Goal: Task Accomplishment & Management: Use online tool/utility

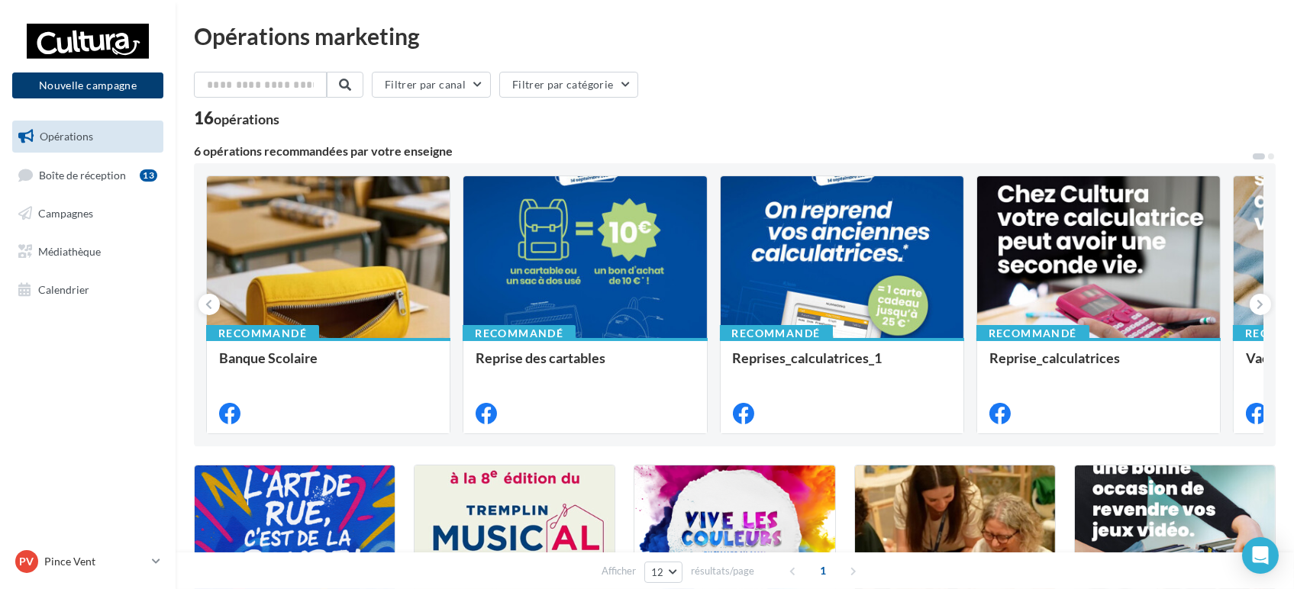
click at [98, 87] on button "Nouvelle campagne" at bounding box center [87, 86] width 151 height 26
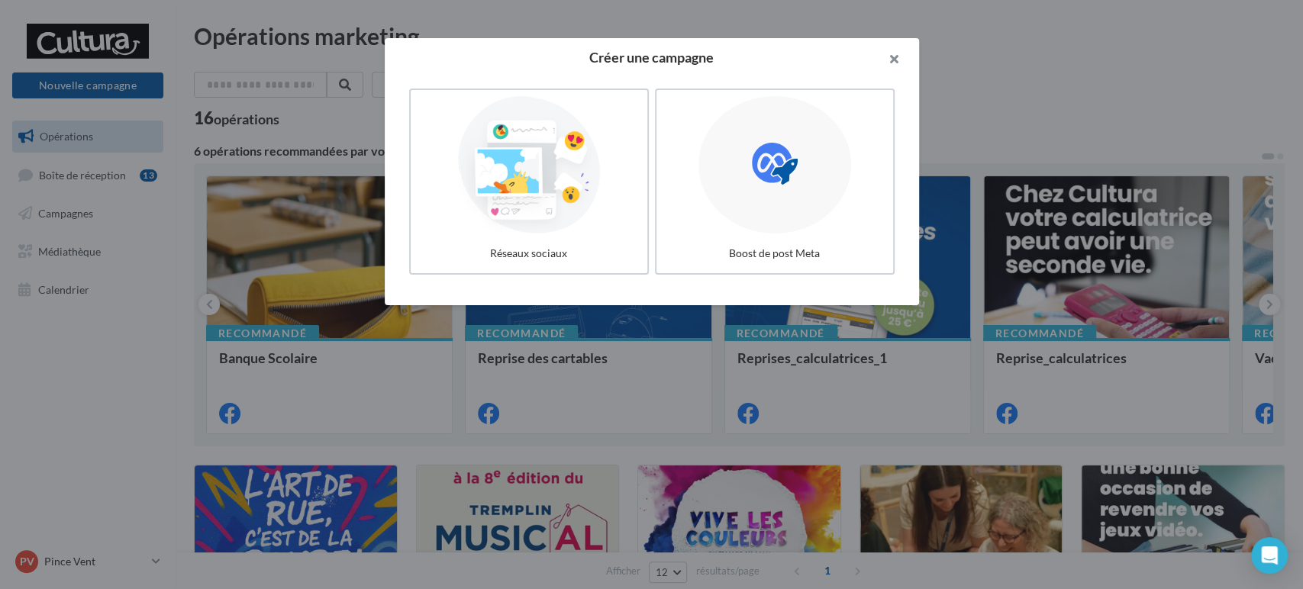
click at [890, 52] on button "button" at bounding box center [888, 61] width 61 height 46
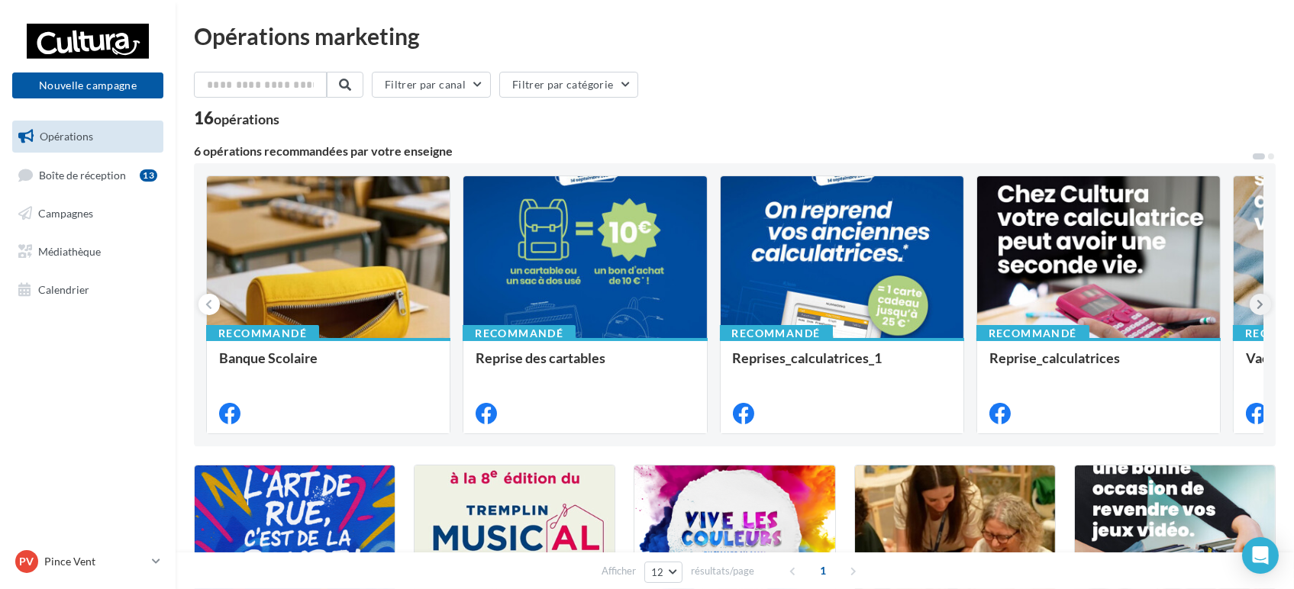
click at [1262, 305] on icon at bounding box center [1261, 304] width 7 height 15
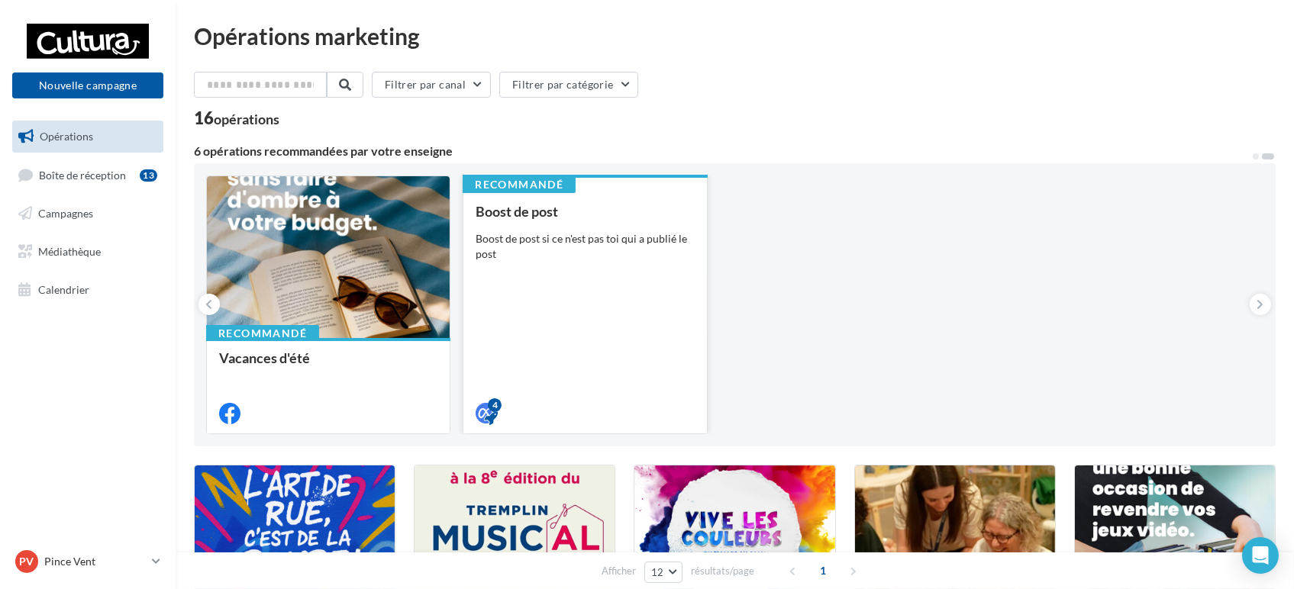
click at [589, 241] on div "Boost de post si ce n'est pas toi qui a publié le post" at bounding box center [585, 246] width 218 height 31
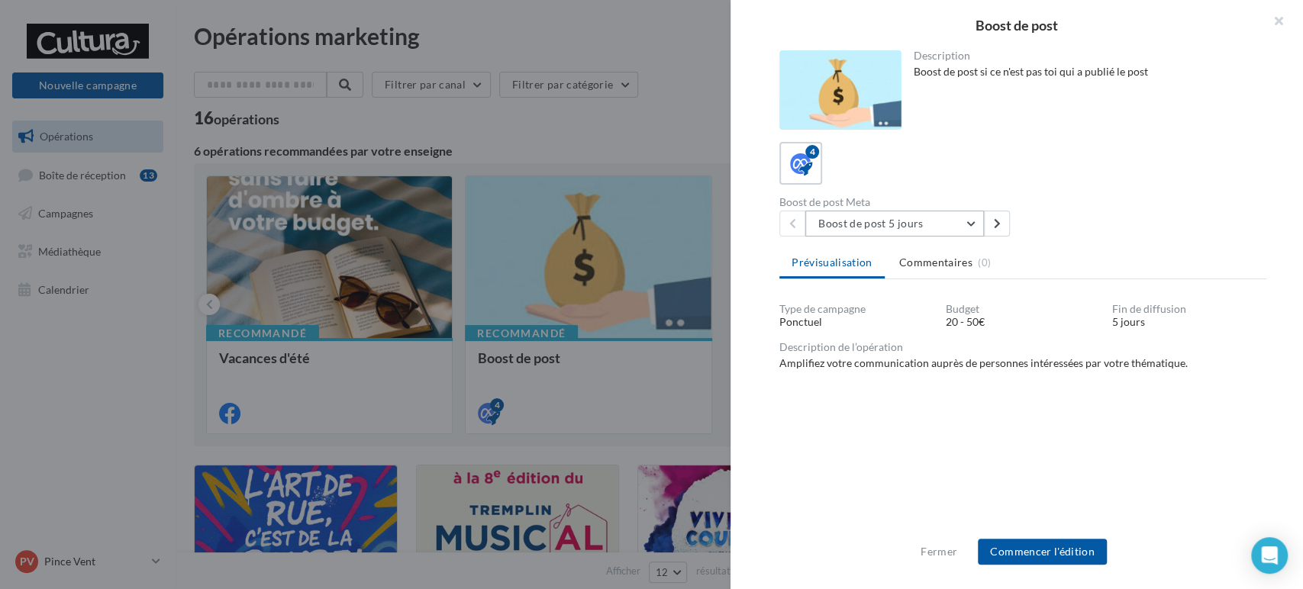
click at [927, 220] on button "Boost de post 5 jours" at bounding box center [895, 224] width 179 height 26
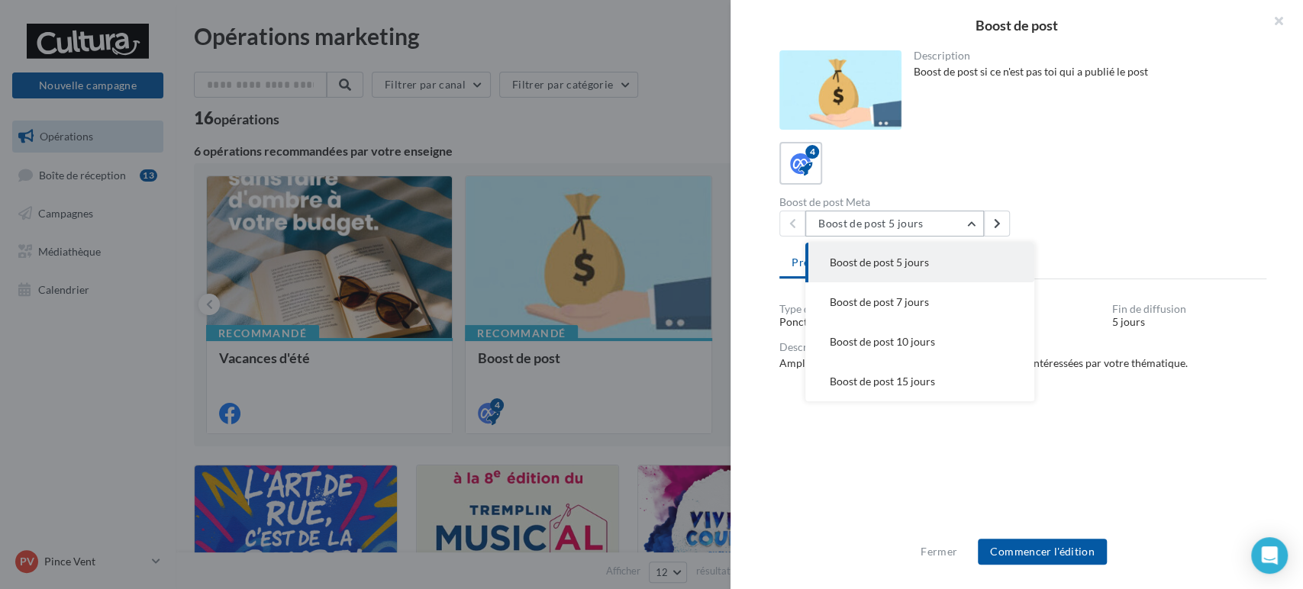
click at [927, 220] on button "Boost de post 5 jours" at bounding box center [895, 224] width 179 height 26
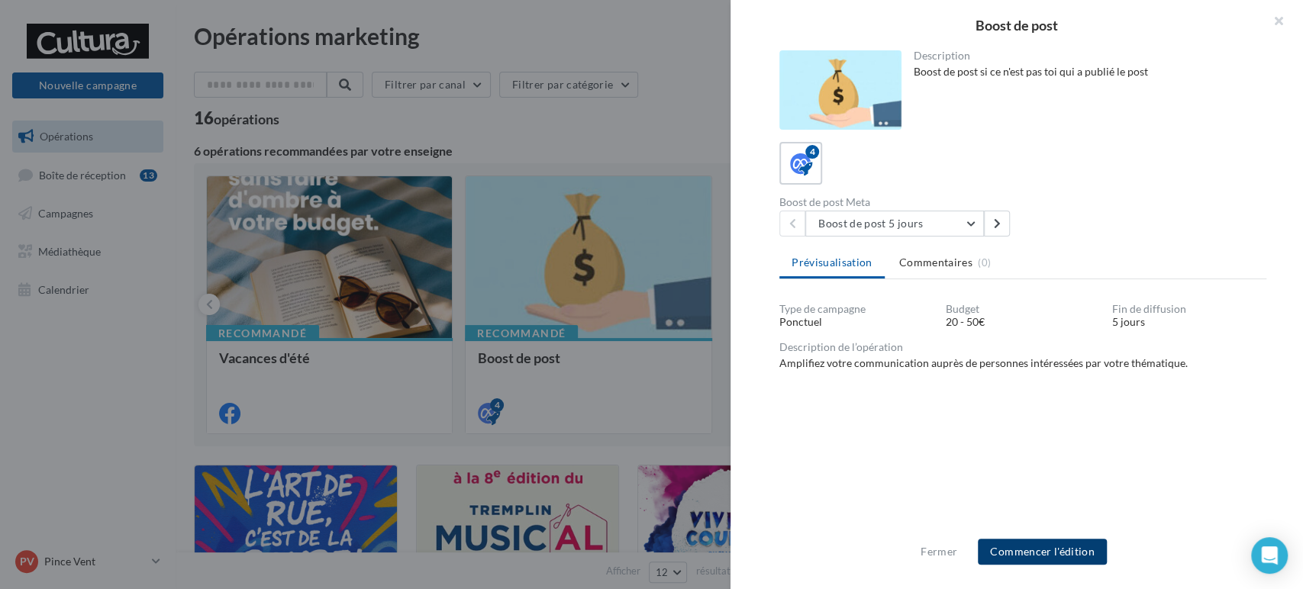
click at [1047, 551] on button "Commencer l'édition" at bounding box center [1042, 552] width 129 height 26
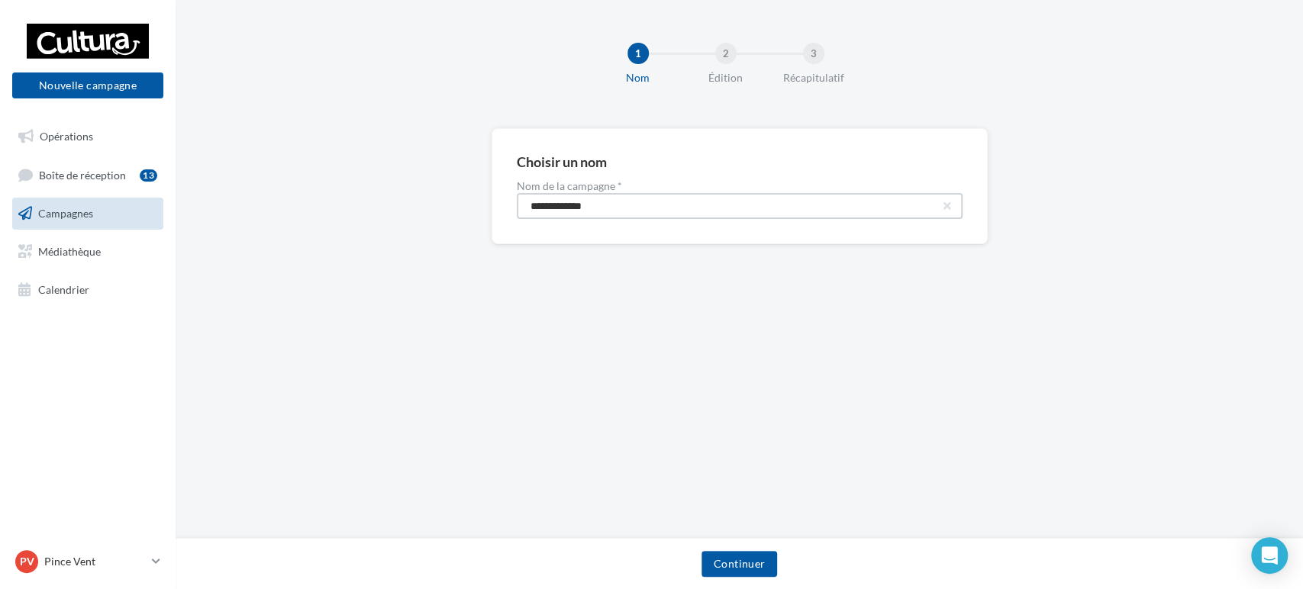
drag, startPoint x: 649, startPoint y: 197, endPoint x: 338, endPoint y: 153, distance: 313.9
click at [342, 156] on div "**********" at bounding box center [740, 210] width 1128 height 165
paste input "****"
type input "**********"
click at [749, 580] on div "Continuer" at bounding box center [739, 567] width 1103 height 32
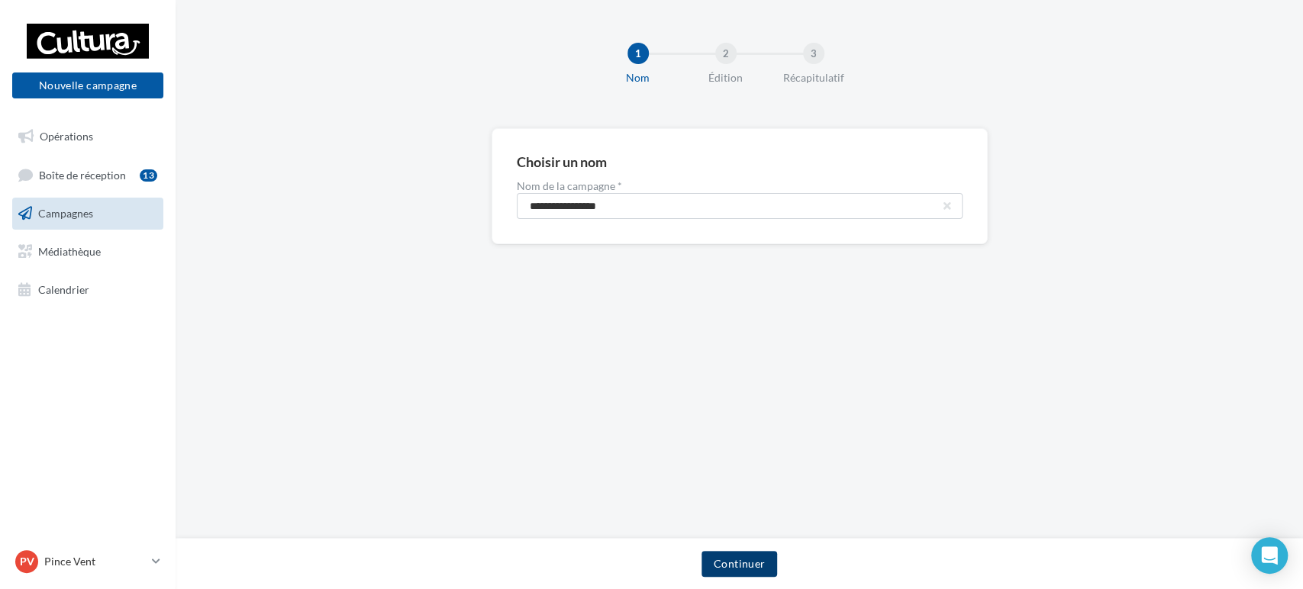
click at [745, 564] on button "Continuer" at bounding box center [740, 564] width 76 height 26
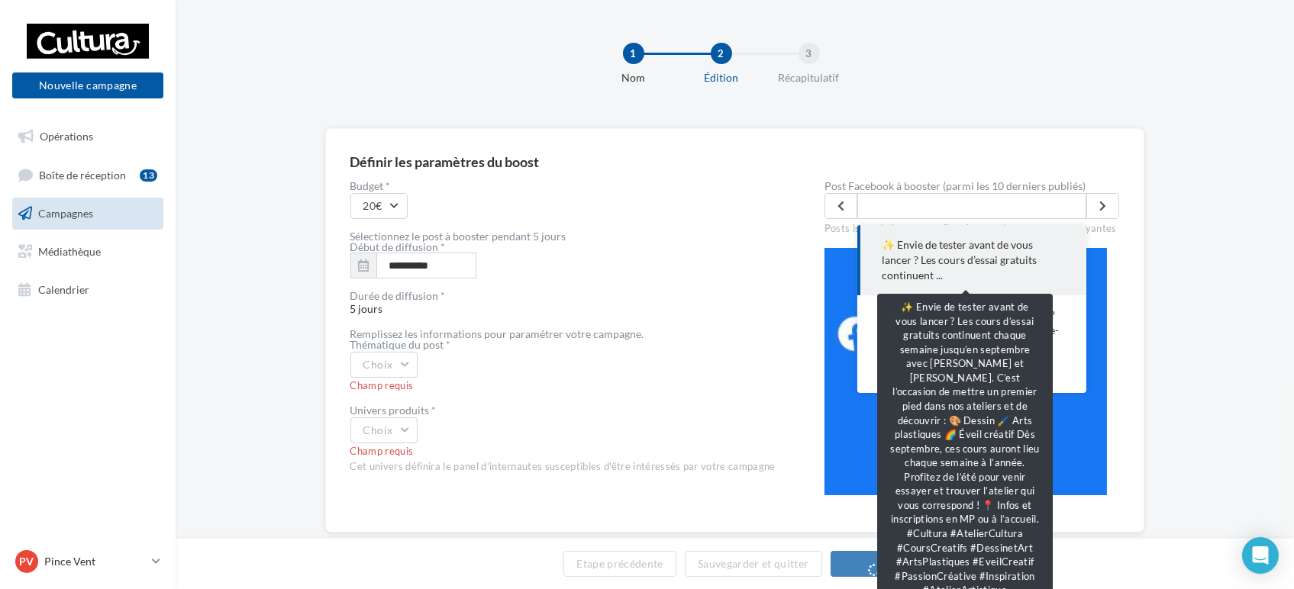
click at [1000, 267] on span "✨ Envie de tester avant de vous lancer ? Les cours d’essai gratuits continuent …" at bounding box center [972, 260] width 180 height 46
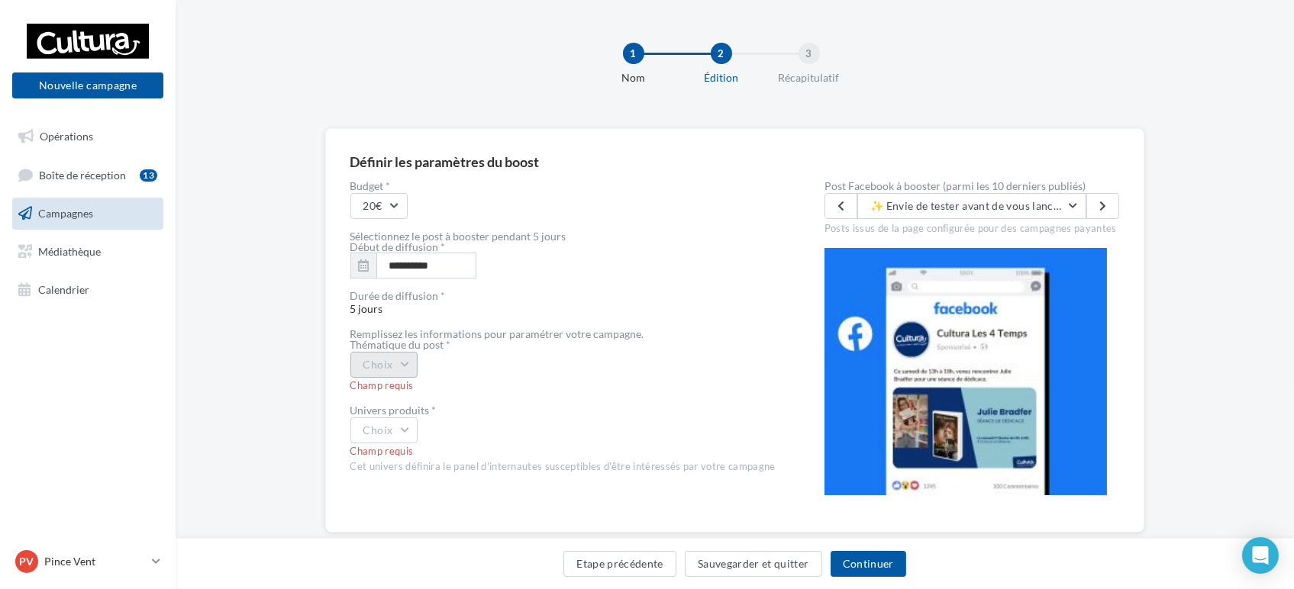
click at [396, 371] on button "Choix" at bounding box center [384, 365] width 68 height 26
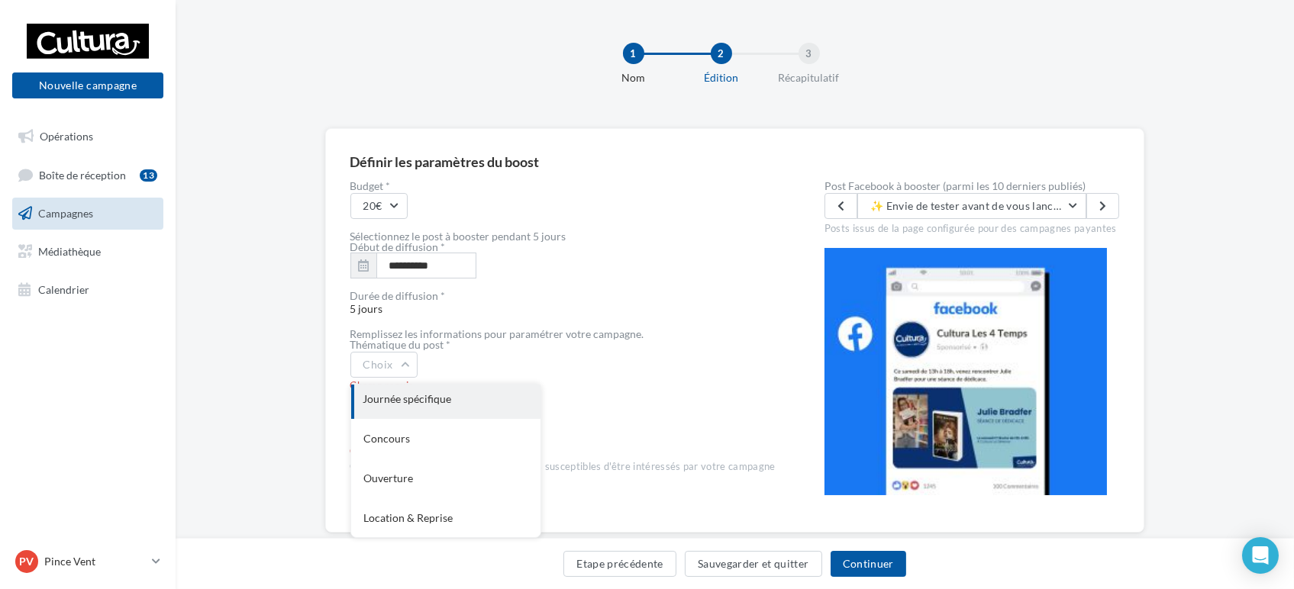
click at [436, 399] on div "Journée spécifique" at bounding box center [445, 399] width 189 height 40
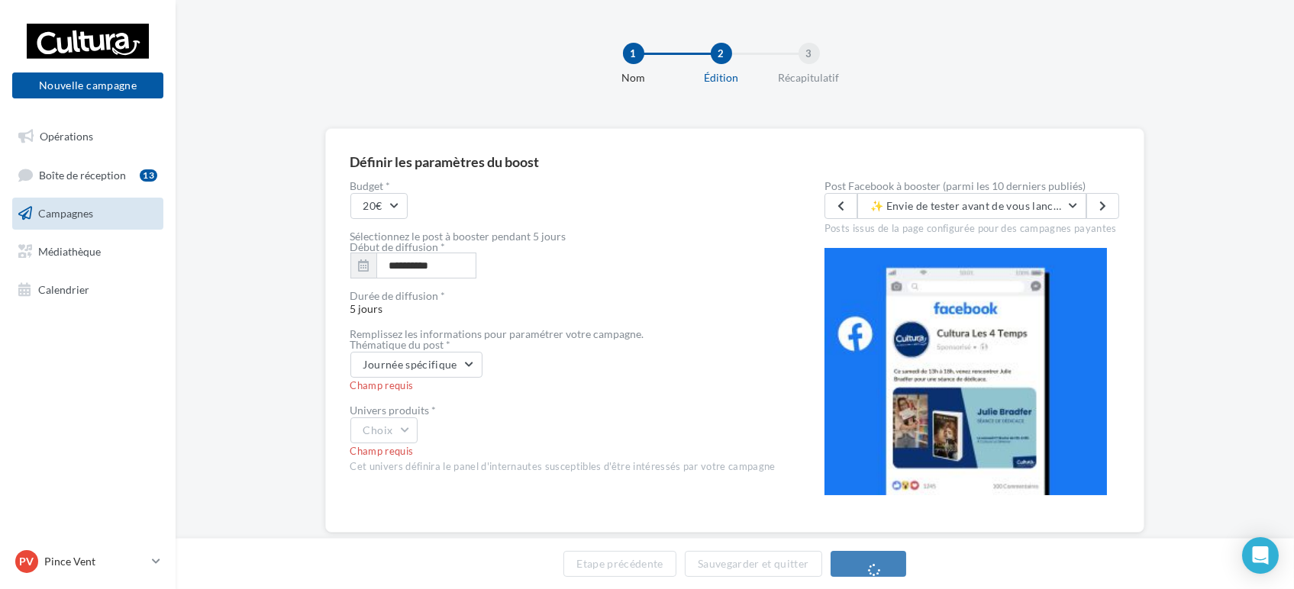
click at [392, 414] on div "Univers produits *" at bounding box center [562, 410] width 425 height 11
click at [393, 427] on button "Choix" at bounding box center [384, 431] width 68 height 26
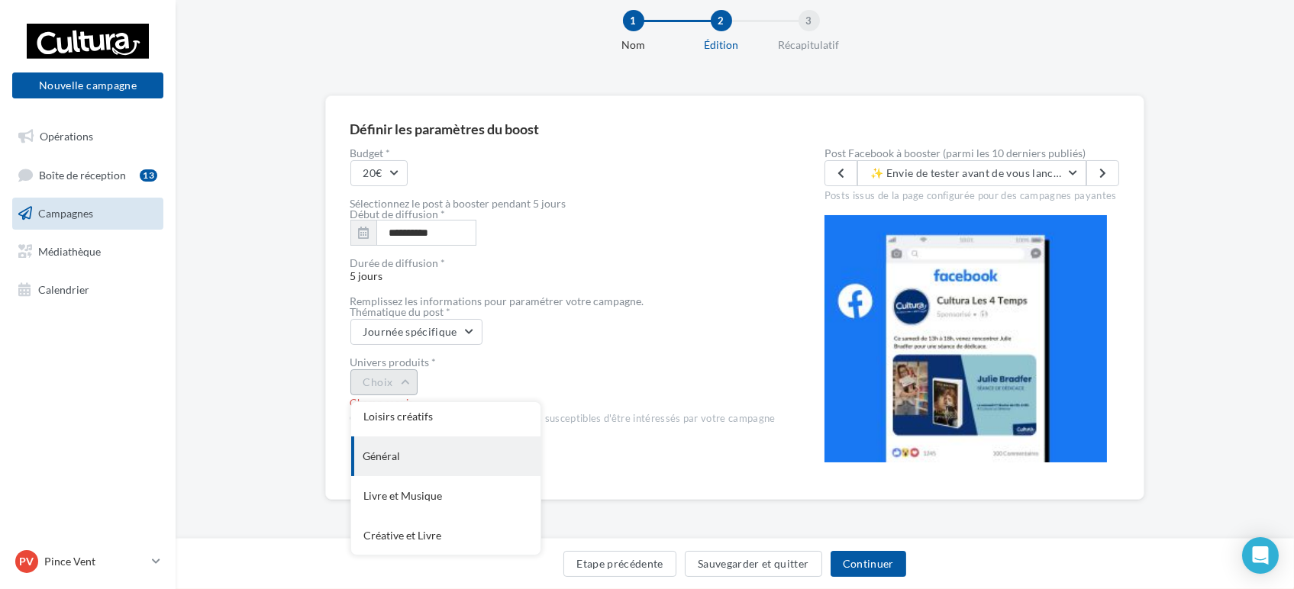
scroll to position [125, 0]
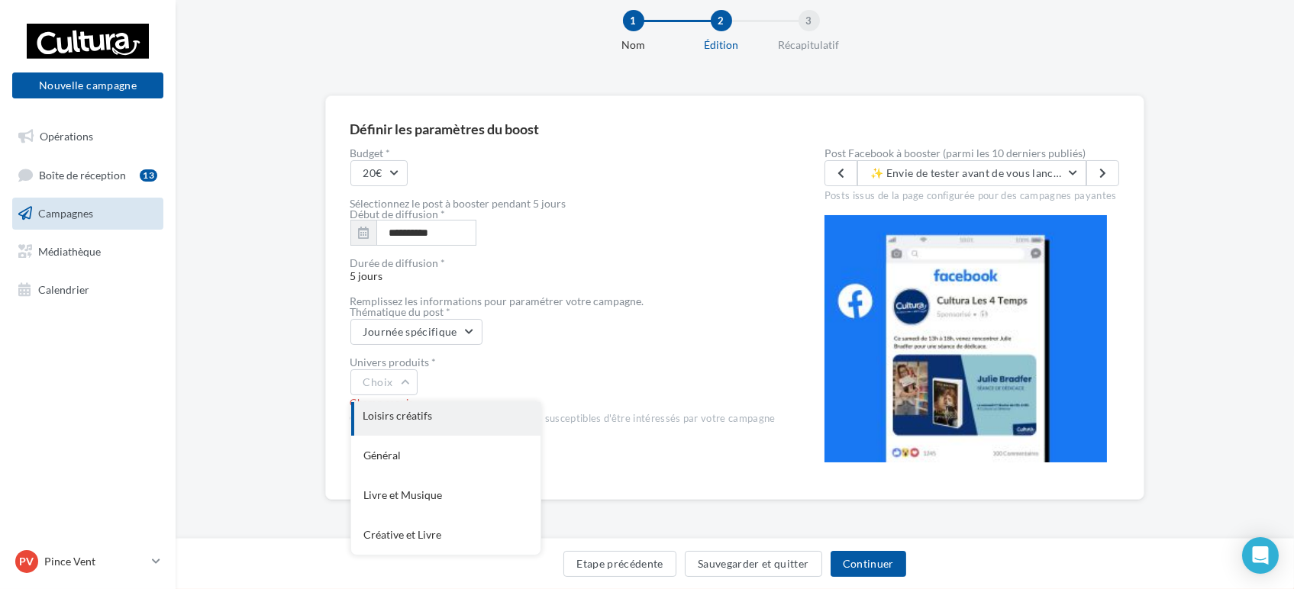
click at [446, 431] on div "Loisirs créatifs" at bounding box center [445, 416] width 189 height 40
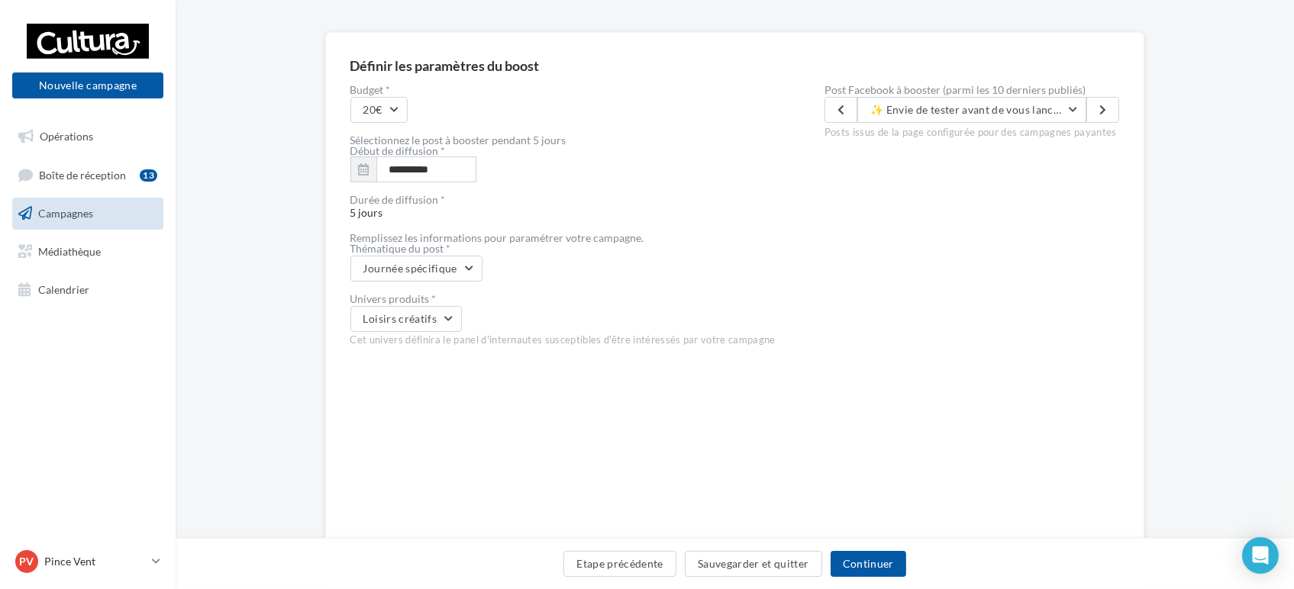
scroll to position [185, 0]
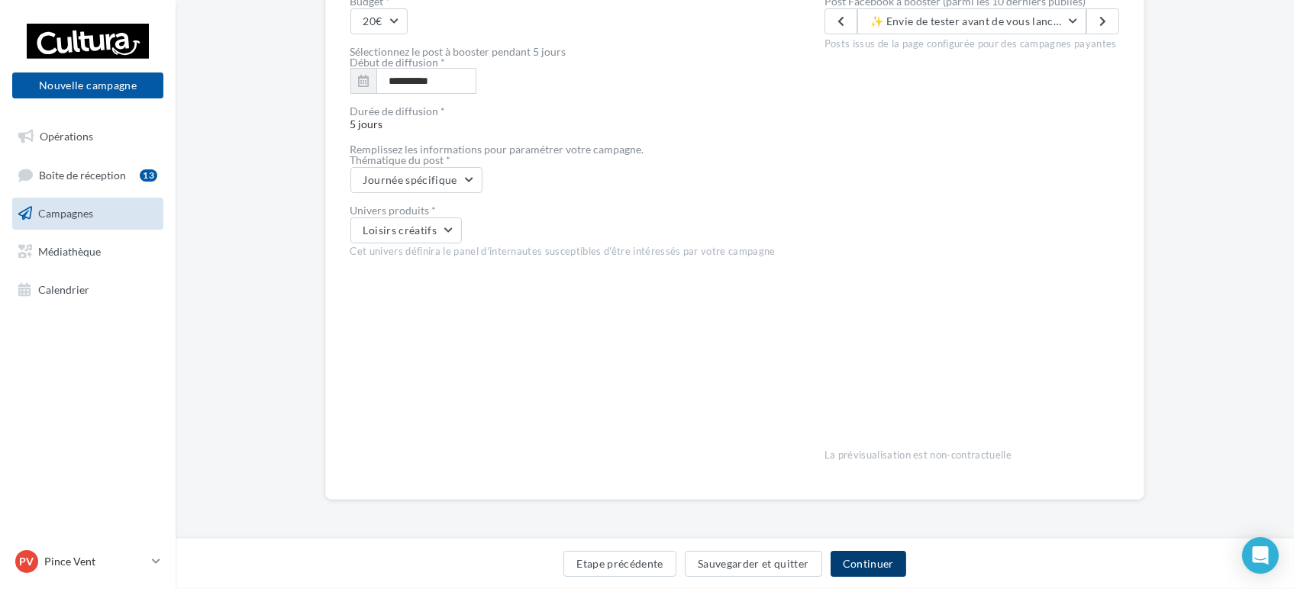
click at [881, 571] on button "Continuer" at bounding box center [869, 564] width 76 height 26
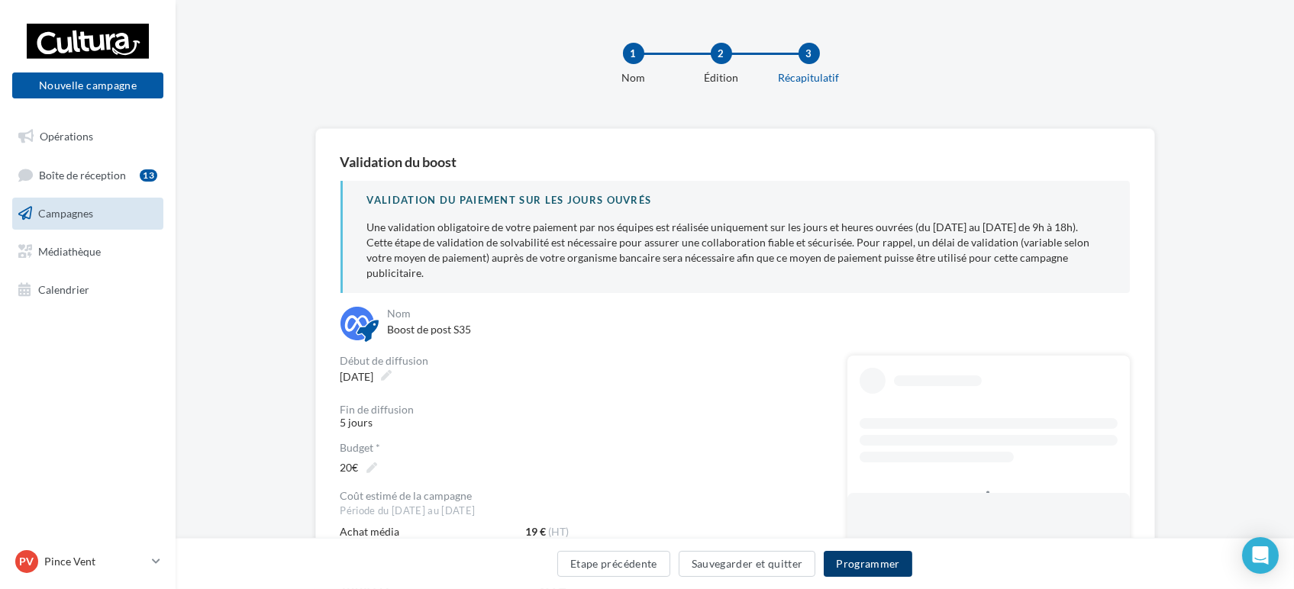
click at [870, 561] on button "Programmer" at bounding box center [868, 564] width 89 height 26
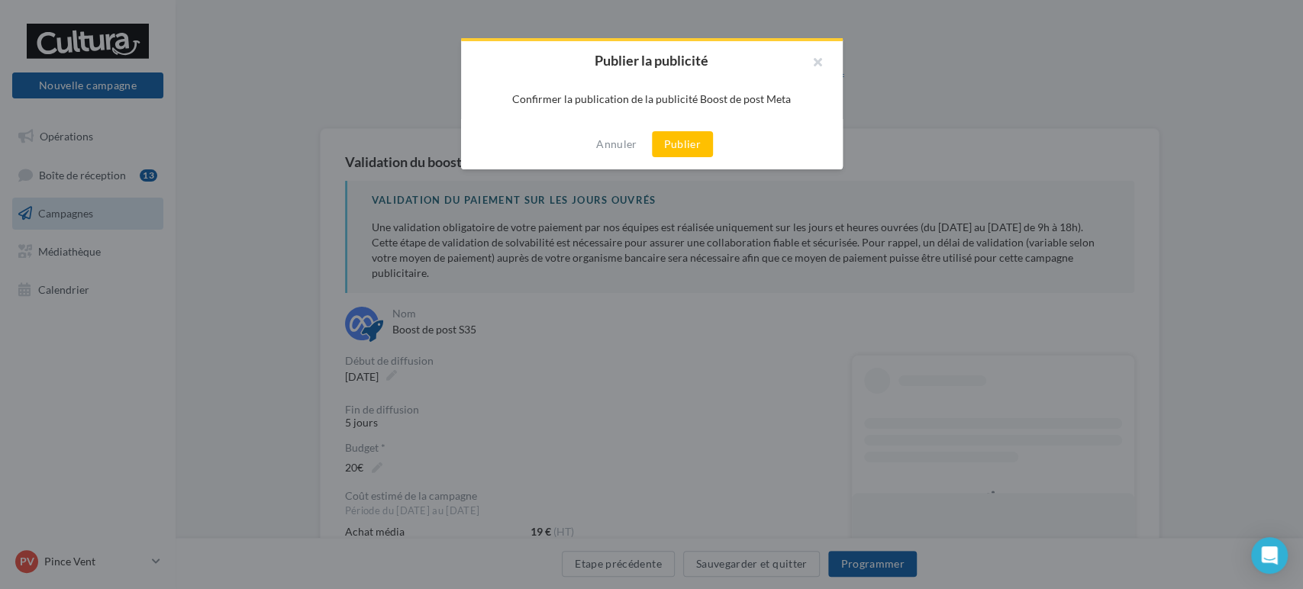
click at [690, 152] on button "Publier" at bounding box center [682, 144] width 61 height 26
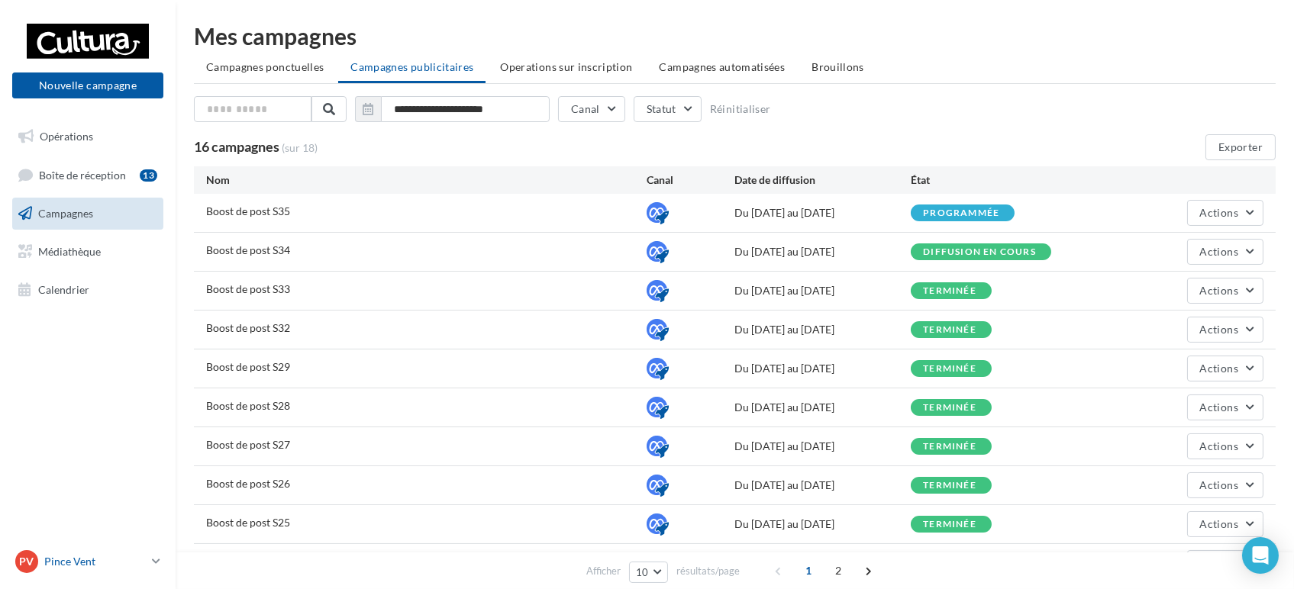
click at [87, 573] on div "PV Pince Vent r.duriaux5@cultura.fr" at bounding box center [80, 561] width 131 height 23
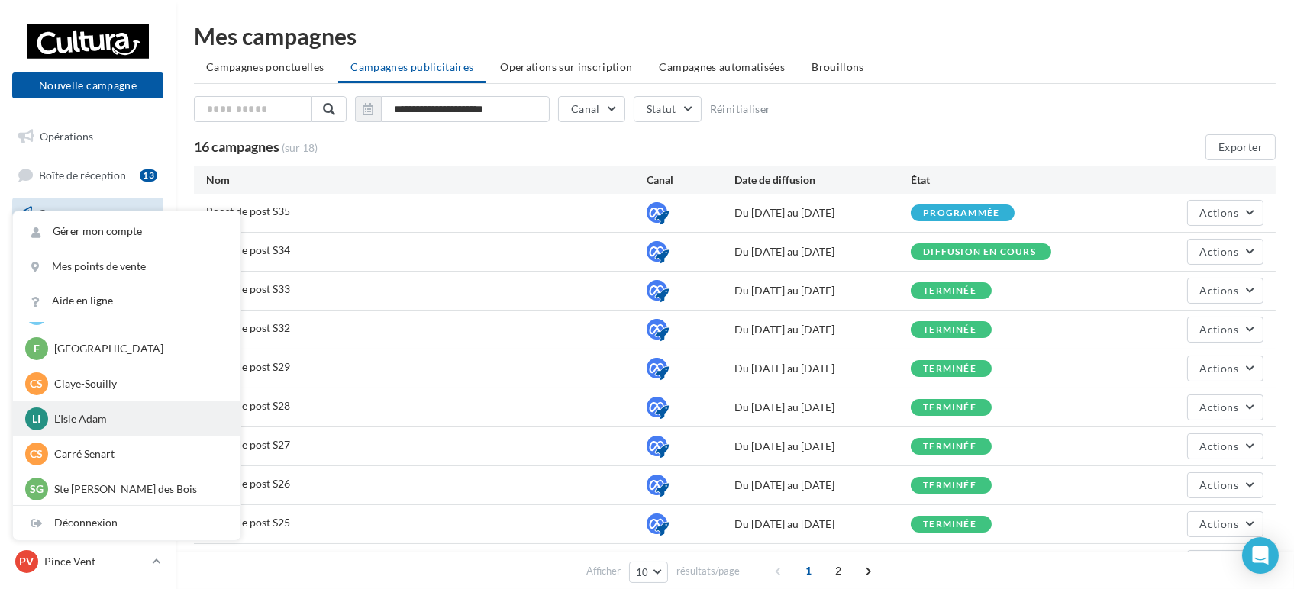
scroll to position [105, 0]
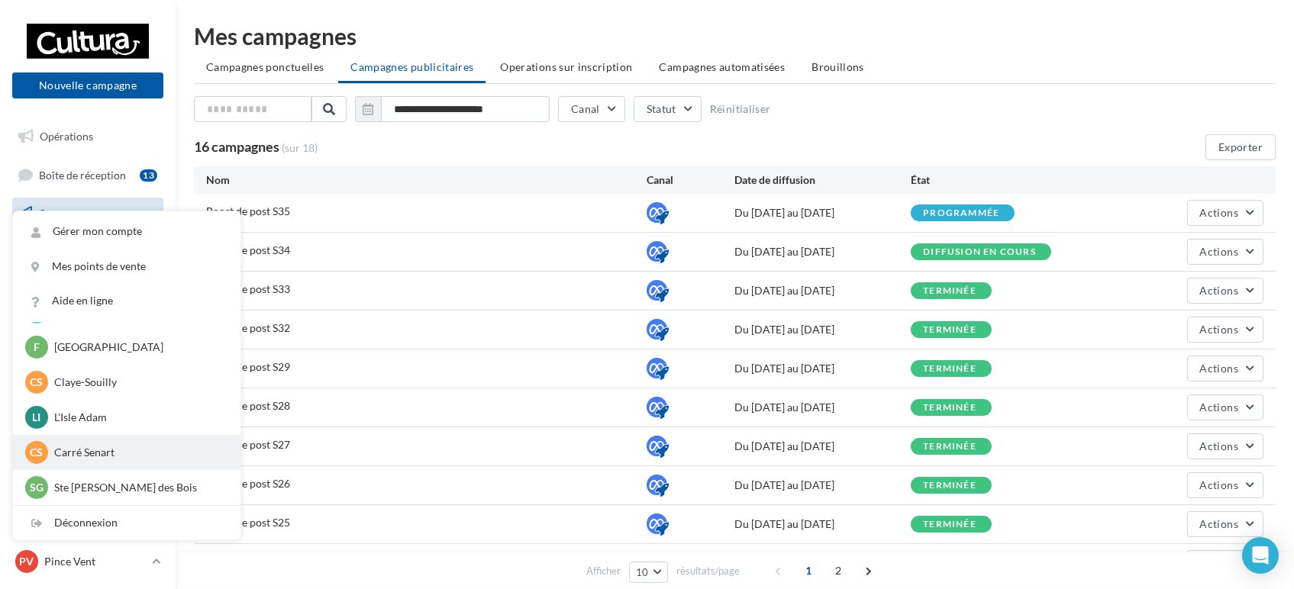
drag, startPoint x: 79, startPoint y: 452, endPoint x: 102, endPoint y: 462, distance: 25.0
click at [91, 452] on p "Carré Senart" at bounding box center [138, 452] width 168 height 15
click at [102, 463] on div "CS Carré Senart r.duriaux7@cultura.fr" at bounding box center [126, 452] width 203 height 23
